Goal: Information Seeking & Learning: Learn about a topic

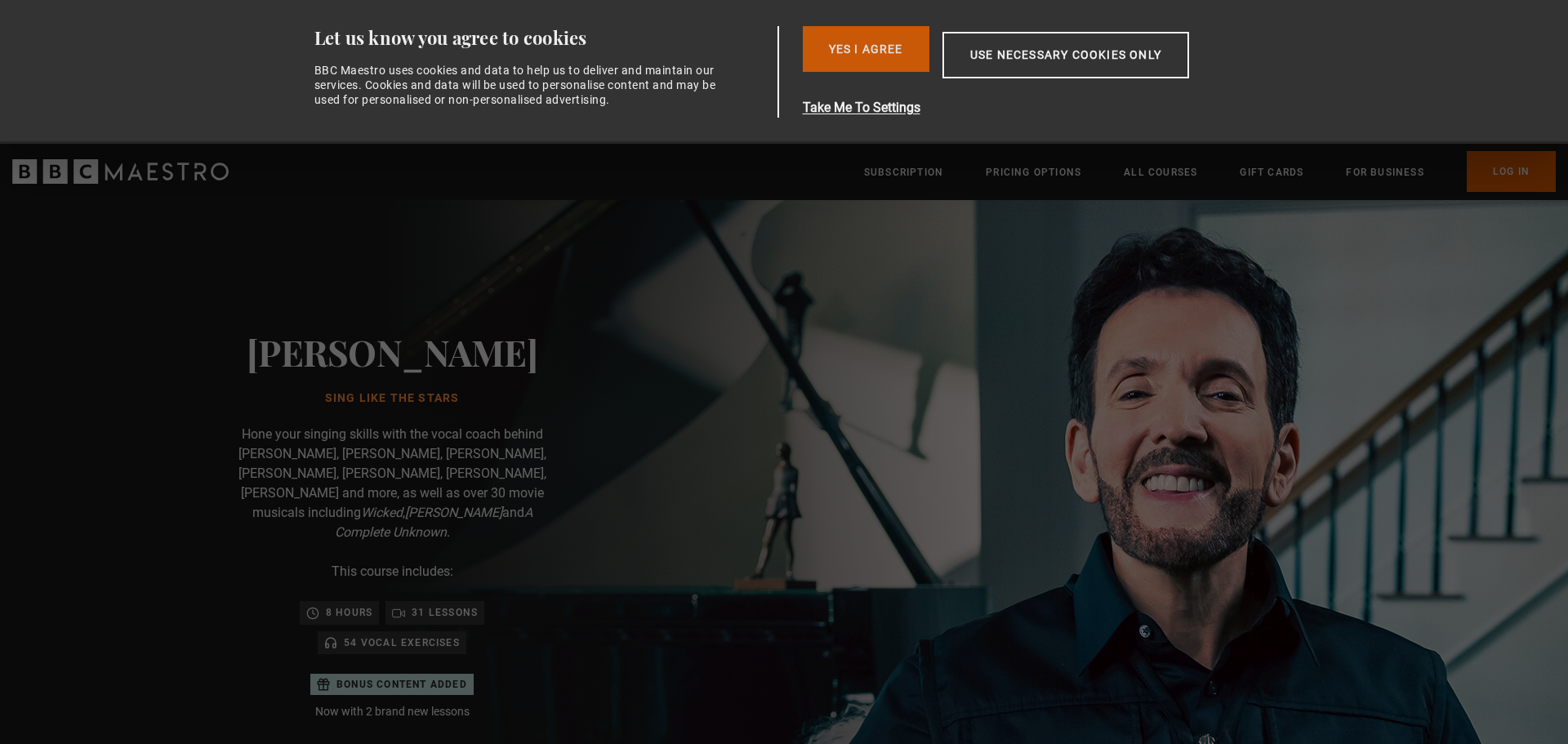
click at [874, 41] on button "Yes I Agree" at bounding box center [866, 49] width 126 height 46
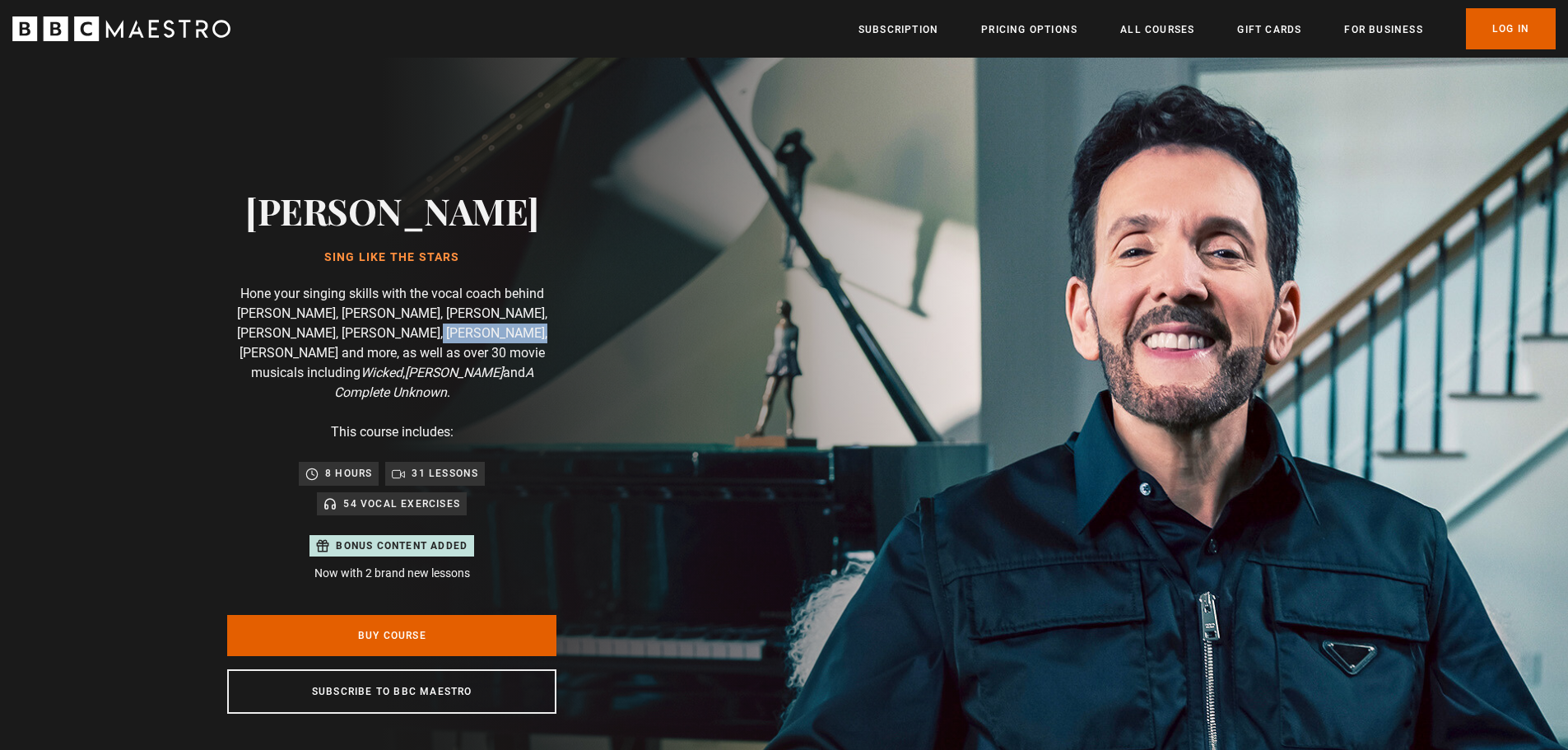
drag, startPoint x: 403, startPoint y: 335, endPoint x: 497, endPoint y: 334, distance: 94.0
click at [497, 334] on p "Hone your singing skills with the vocal coach behind [PERSON_NAME], [PERSON_NAM…" at bounding box center [392, 343] width 330 height 118
drag, startPoint x: 472, startPoint y: 345, endPoint x: 355, endPoint y: 355, distance: 117.4
click at [355, 355] on p "Hone your singing skills with the vocal coach behind [PERSON_NAME], [PERSON_NAM…" at bounding box center [392, 343] width 330 height 118
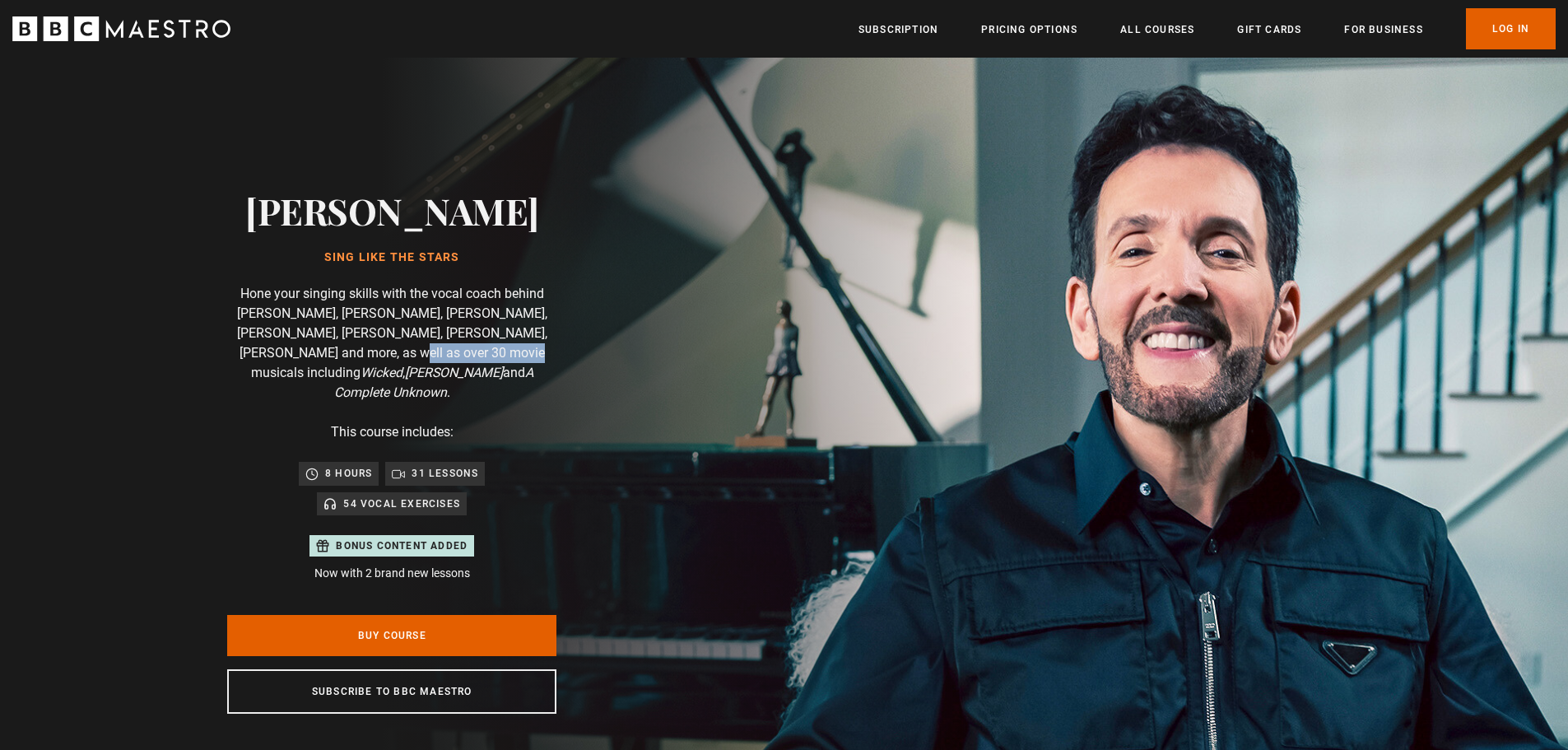
click at [355, 355] on p "Hone your singing skills with the vocal coach behind [PERSON_NAME], [PERSON_NAM…" at bounding box center [392, 343] width 330 height 118
drag, startPoint x: 351, startPoint y: 368, endPoint x: 499, endPoint y: 366, distance: 148.0
click at [499, 366] on p "Hone your singing skills with the vocal coach behind [PERSON_NAME], [PERSON_NAM…" at bounding box center [392, 343] width 330 height 118
click at [499, 366] on icon "A Complete Unknown" at bounding box center [433, 382] width 199 height 35
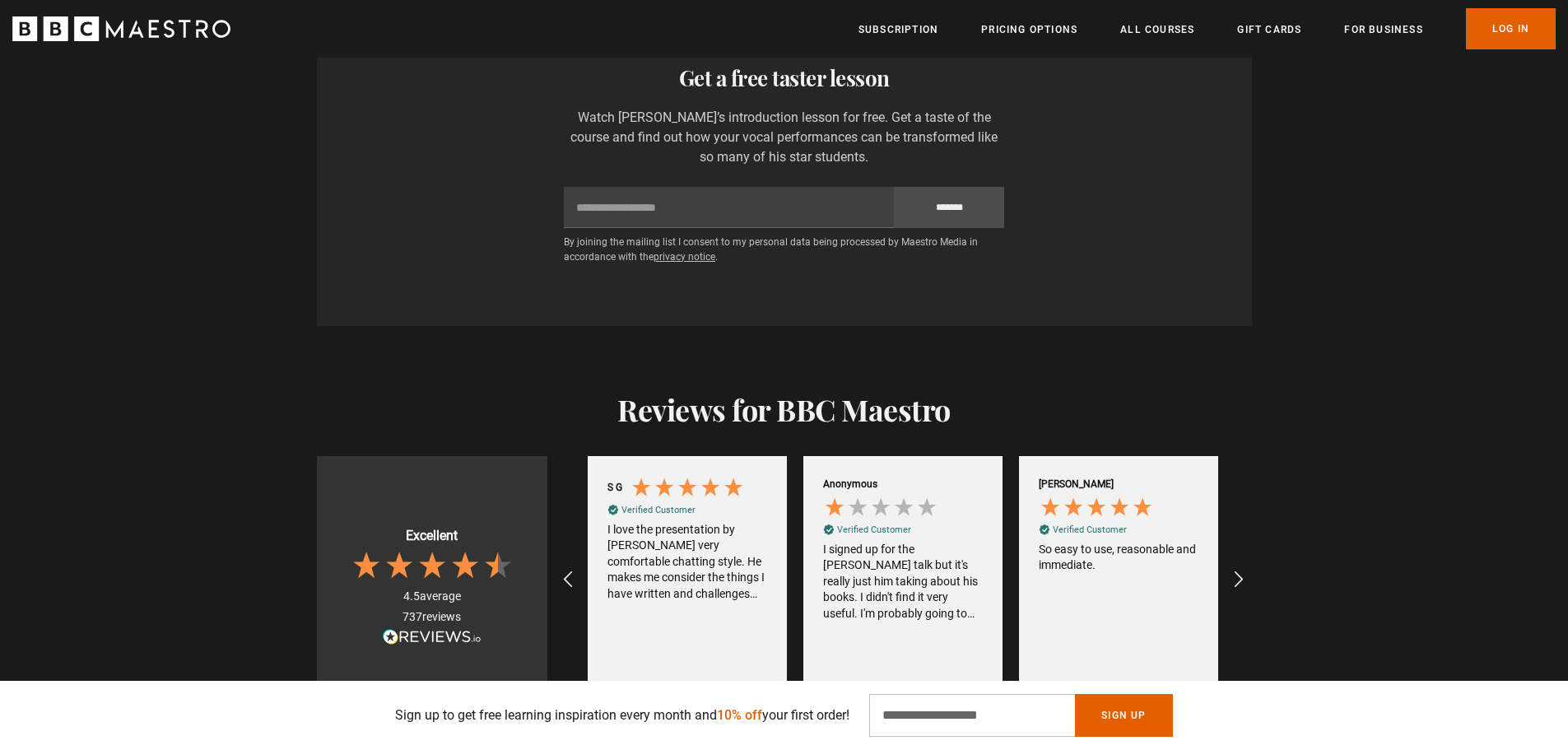
scroll to position [2880, 0]
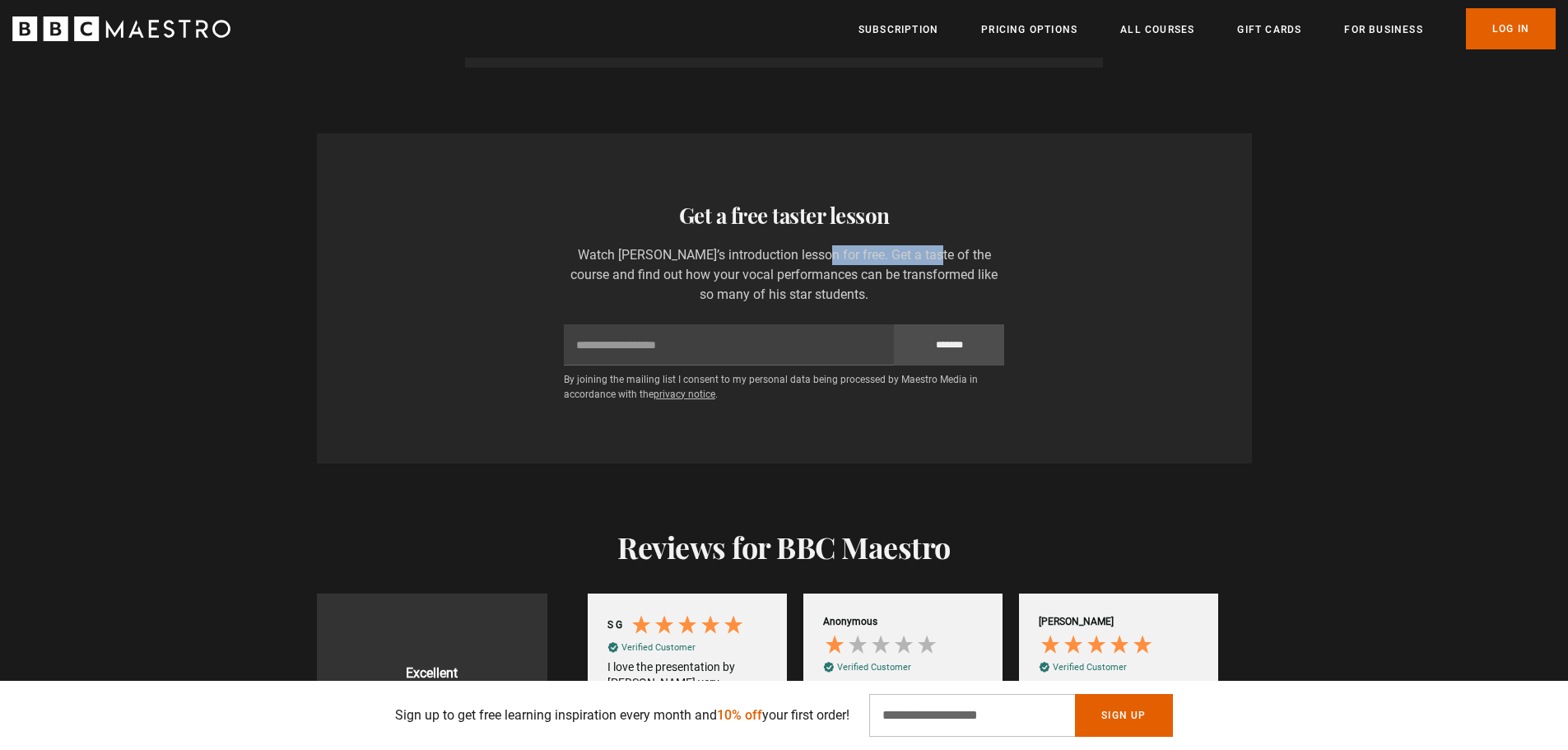
drag, startPoint x: 744, startPoint y: 211, endPoint x: 861, endPoint y: 214, distance: 117.0
click at [861, 245] on p "Watch [PERSON_NAME]’s introduction lesson for free. Get a taste of the course a…" at bounding box center [784, 274] width 441 height 59
click at [862, 245] on p "Watch [PERSON_NAME]’s introduction lesson for free. Get a taste of the course a…" at bounding box center [784, 274] width 441 height 59
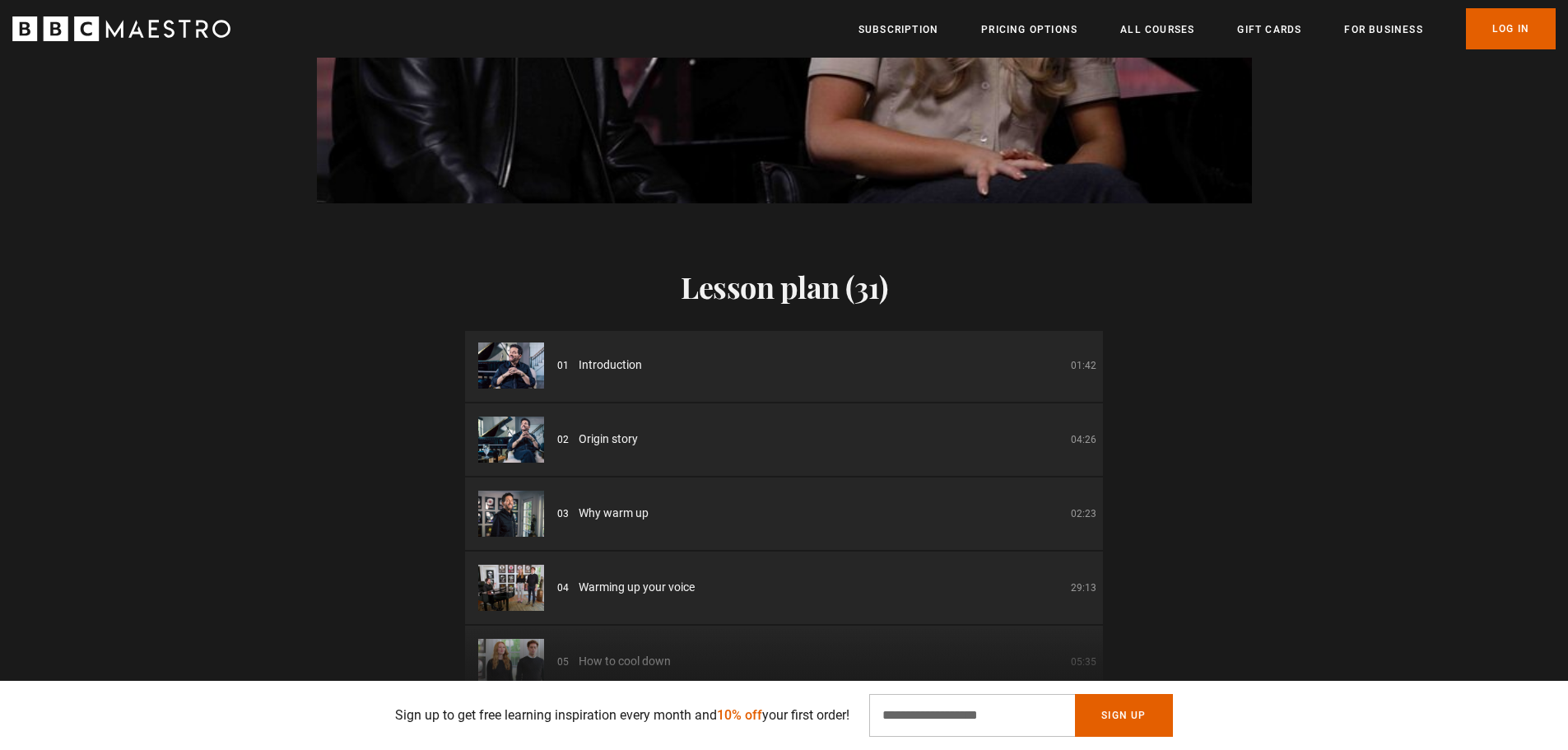
scroll to position [0, 0]
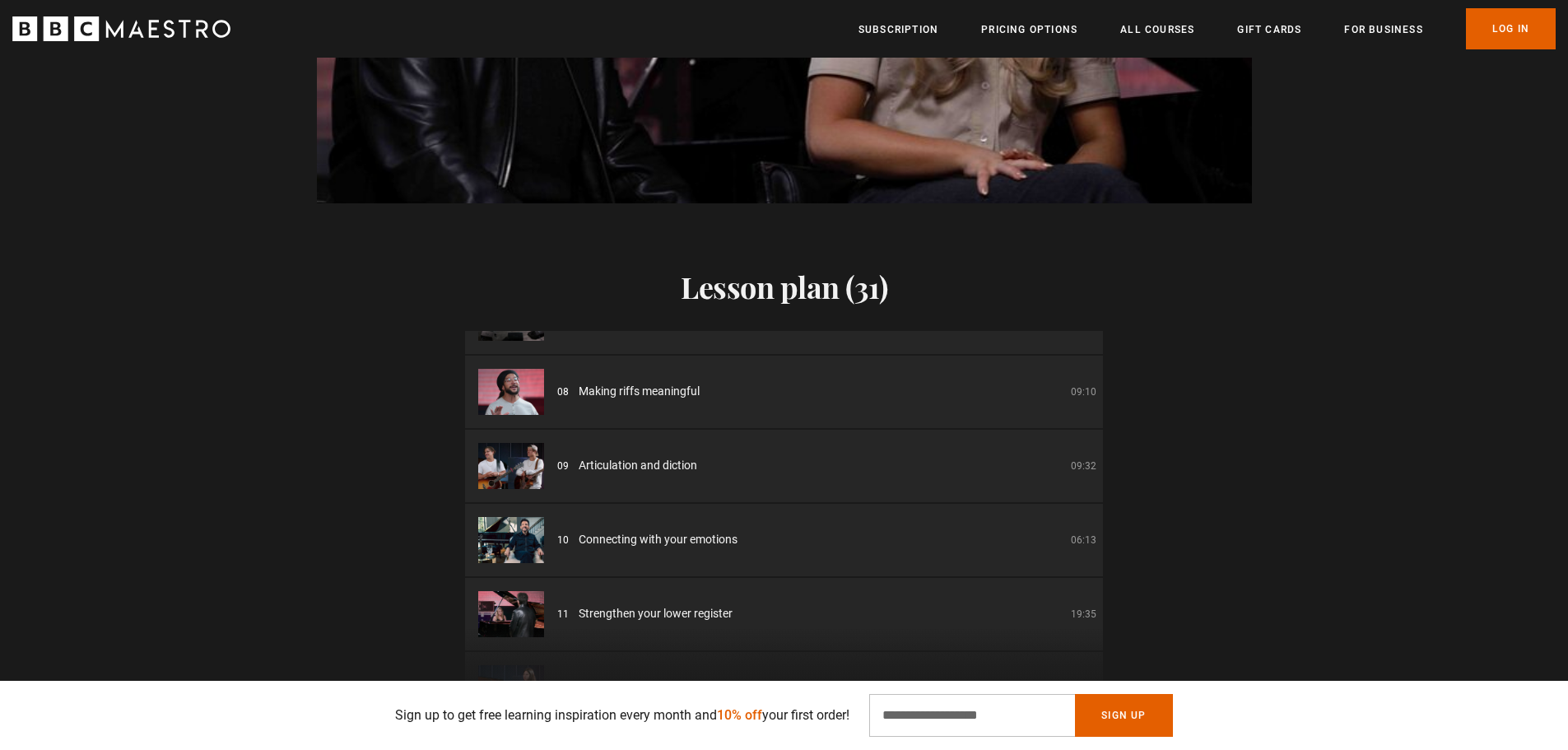
click at [631, 457] on span "Articulation and diction" at bounding box center [638, 465] width 118 height 17
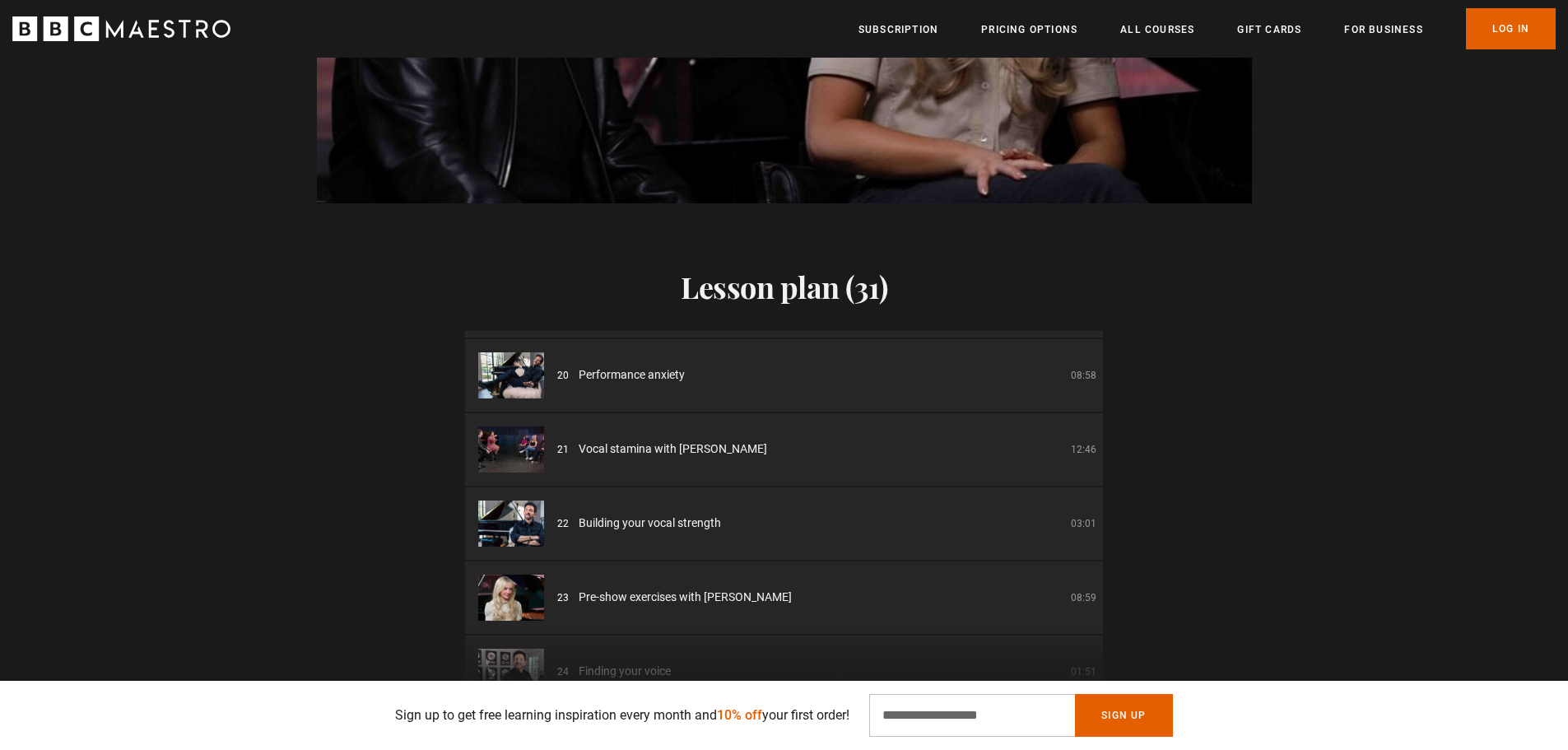
scroll to position [0, 862]
